Goal: Information Seeking & Learning: Learn about a topic

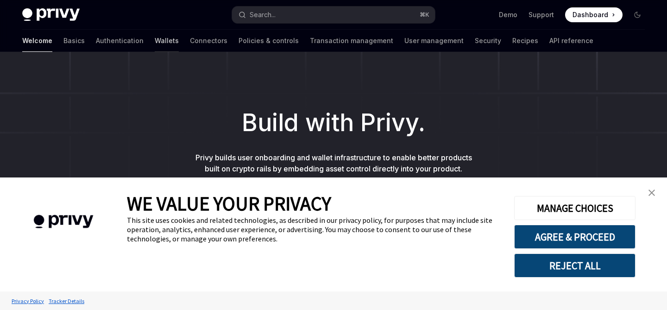
click at [155, 44] on link "Wallets" at bounding box center [167, 41] width 24 height 22
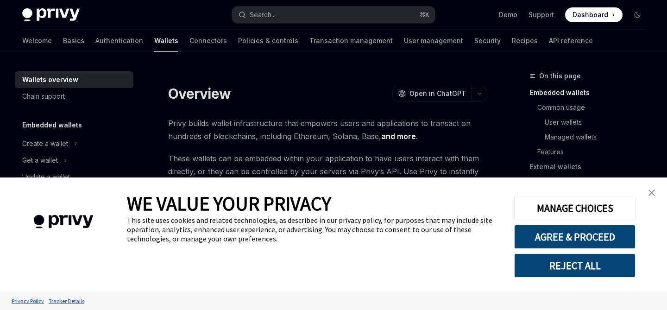
click at [656, 194] on link "close banner" at bounding box center [652, 192] width 19 height 19
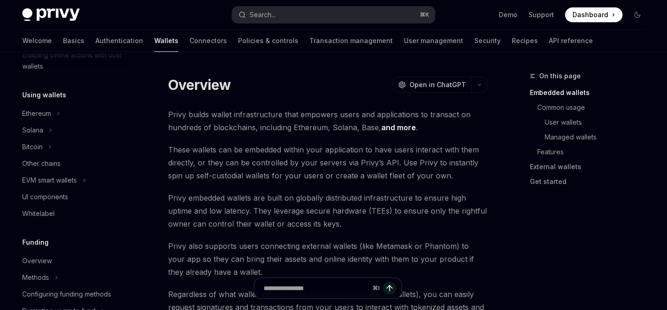
scroll to position [186, 0]
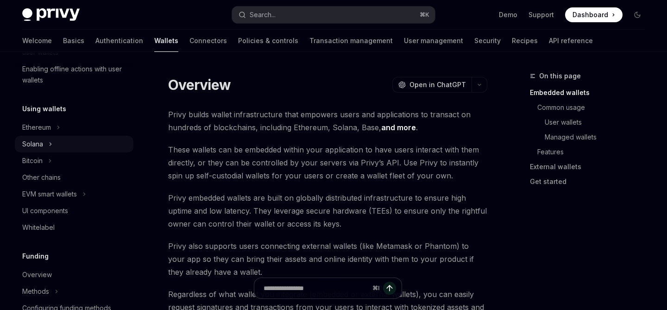
click at [47, 143] on button "Solana" at bounding box center [74, 144] width 119 height 17
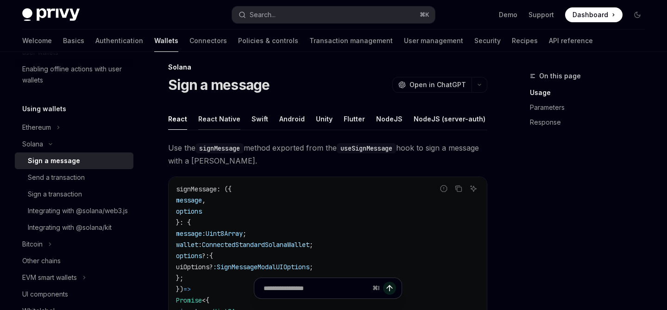
click at [217, 121] on div "React Native" at bounding box center [219, 119] width 42 height 22
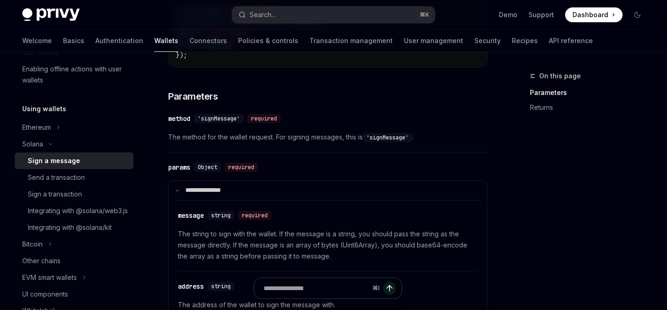
scroll to position [231, 0]
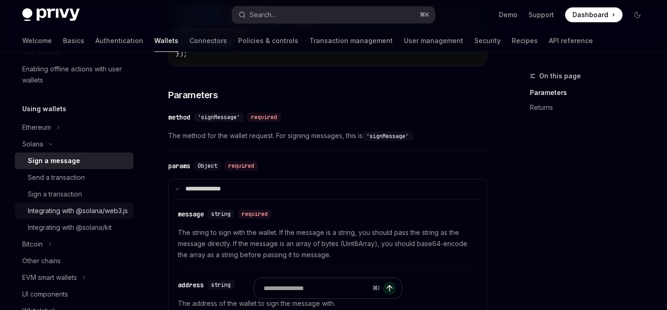
click at [66, 210] on div "Integrating with @solana/web3.js" at bounding box center [78, 210] width 100 height 11
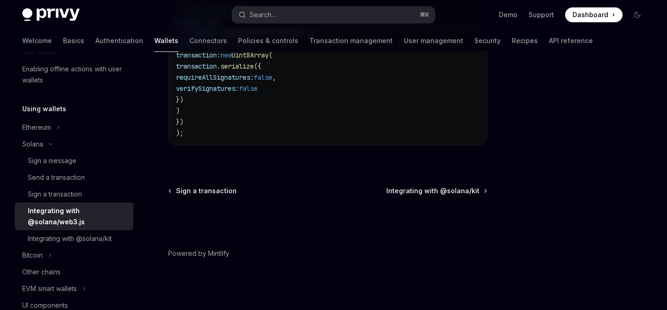
scroll to position [386, 0]
click at [81, 241] on div "Integrating with @solana/kit" at bounding box center [70, 238] width 84 height 11
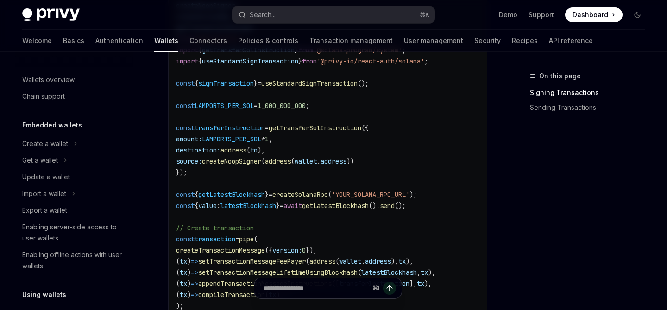
scroll to position [465, 0]
click at [190, 38] on link "Connectors" at bounding box center [209, 41] width 38 height 22
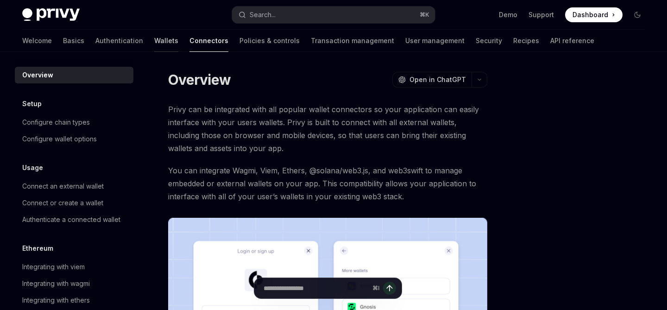
click at [154, 39] on link "Wallets" at bounding box center [166, 41] width 24 height 22
type textarea "*"
